Goal: Task Accomplishment & Management: Complete application form

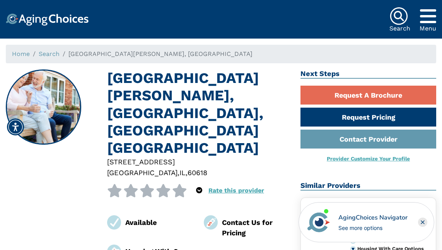
scroll to position [2, 0]
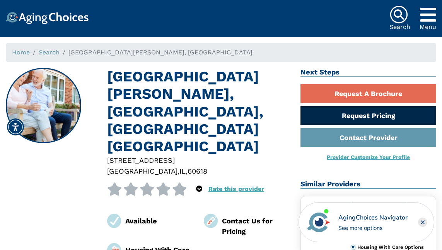
click at [338, 114] on link "Request Pricing" at bounding box center [368, 115] width 136 height 19
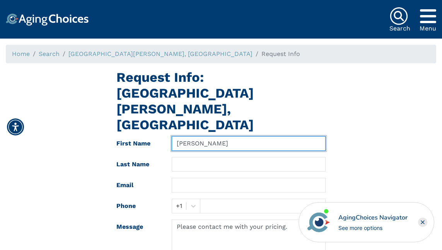
type input "Sheila"
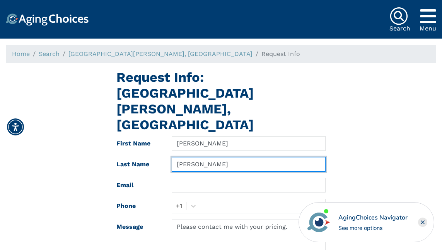
type input "O'Grady"
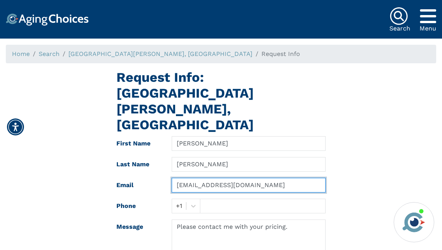
type input "smog415@aol.com"
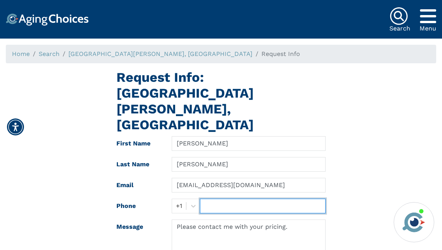
click at [211, 199] on input "text" at bounding box center [263, 206] width 126 height 15
type input "7737459343"
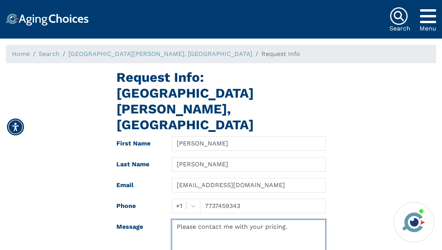
click at [210, 220] on textarea "Please contact me with your pricing." at bounding box center [249, 248] width 154 height 56
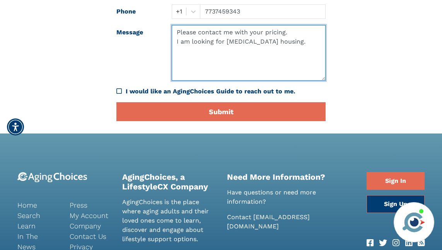
scroll to position [200, 0]
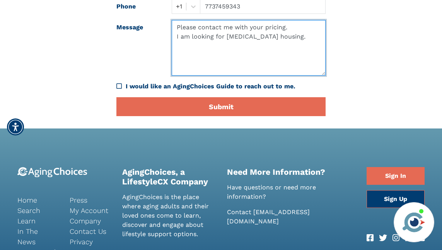
type textarea "Please contact me with your pricing. I am looking for low income housing."
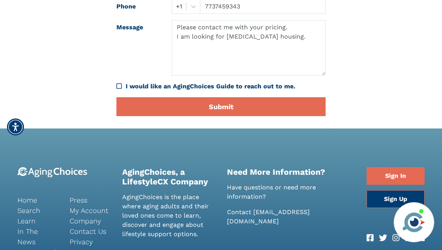
click at [117, 83] on icon "I would like an AgingChoices Guide to reach out to me." at bounding box center [118, 86] width 5 height 6
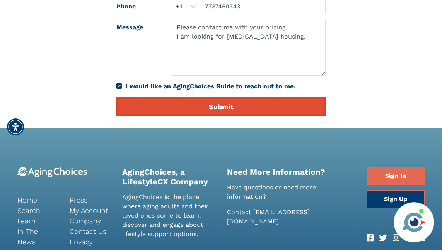
click at [175, 97] on button "Submit" at bounding box center [220, 106] width 209 height 19
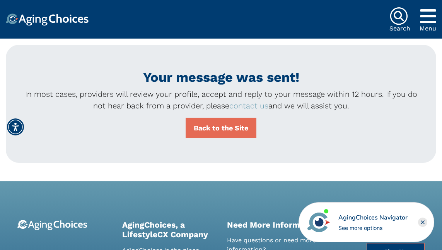
click at [431, 16] on icon "Popover trigger" at bounding box center [428, 16] width 16 height 19
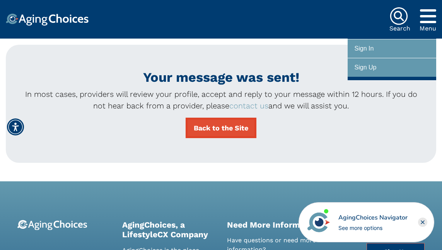
click at [242, 125] on link "Back to the Site" at bounding box center [220, 128] width 71 height 20
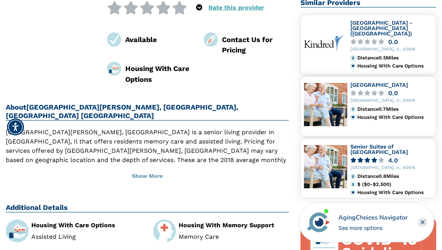
scroll to position [194, 0]
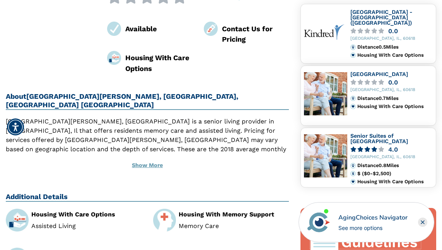
click at [158, 157] on button "Show More" at bounding box center [147, 165] width 283 height 17
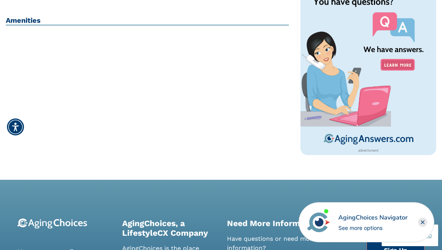
scroll to position [497, 0]
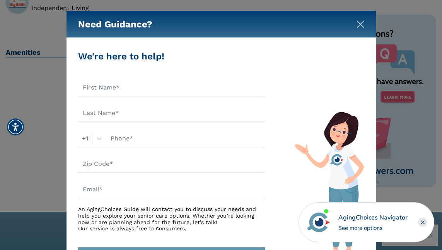
click at [363, 25] on img "Close" at bounding box center [360, 24] width 8 height 8
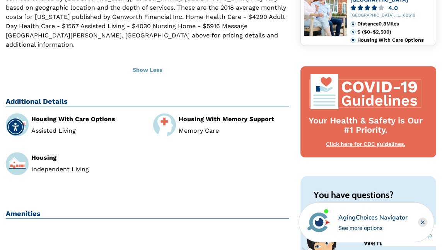
scroll to position [335, 0]
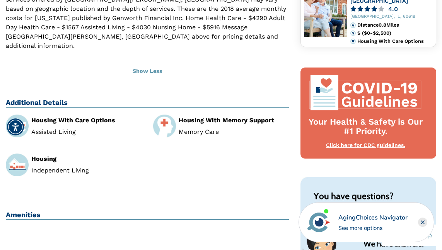
click at [20, 154] on img at bounding box center [17, 165] width 23 height 23
click at [14, 154] on img at bounding box center [17, 165] width 23 height 23
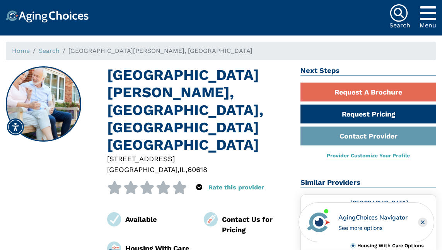
scroll to position [0, 0]
